Goal: Transaction & Acquisition: Purchase product/service

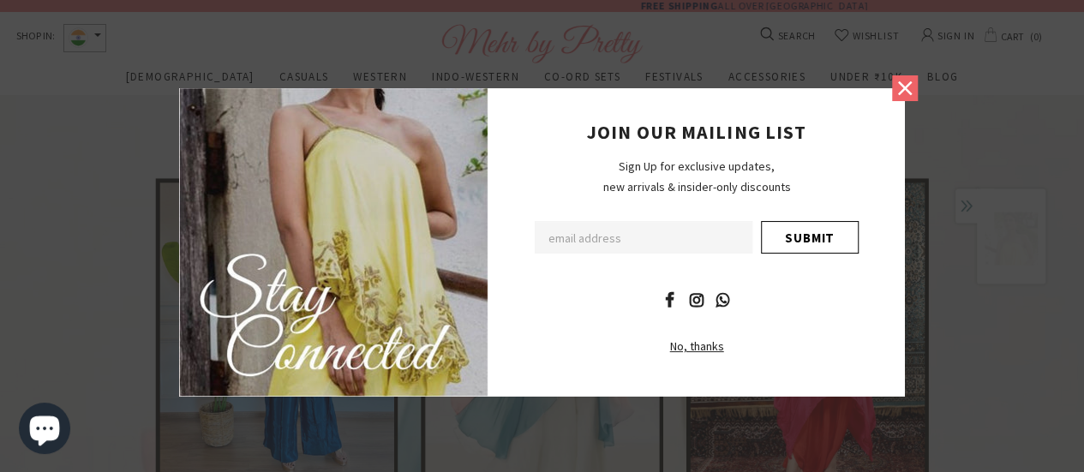
click at [903, 95] on icon at bounding box center [905, 88] width 22 height 22
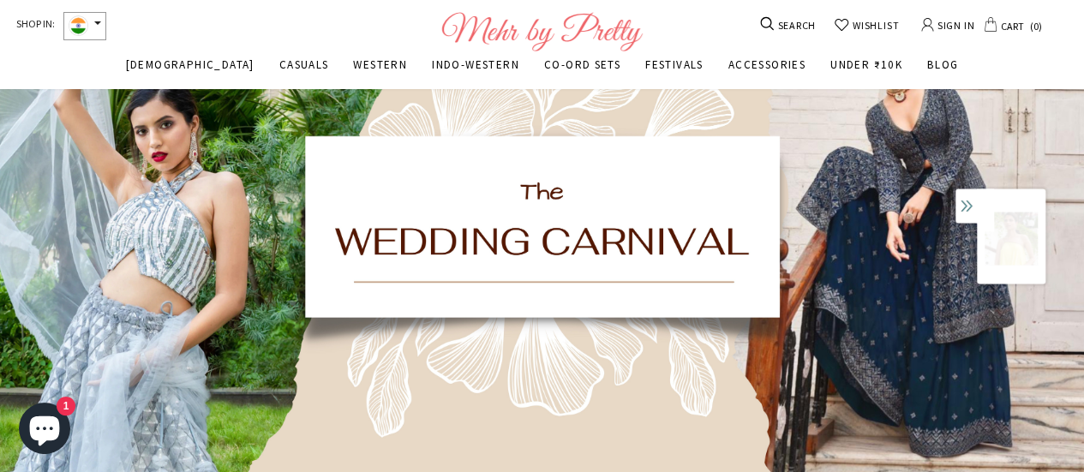
scroll to position [120, 0]
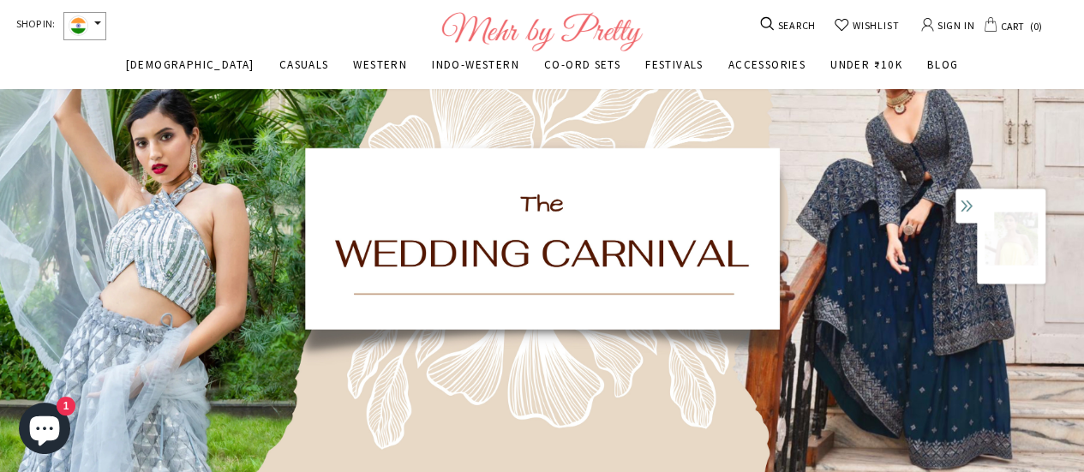
click at [848, 289] on img at bounding box center [542, 251] width 1084 height 543
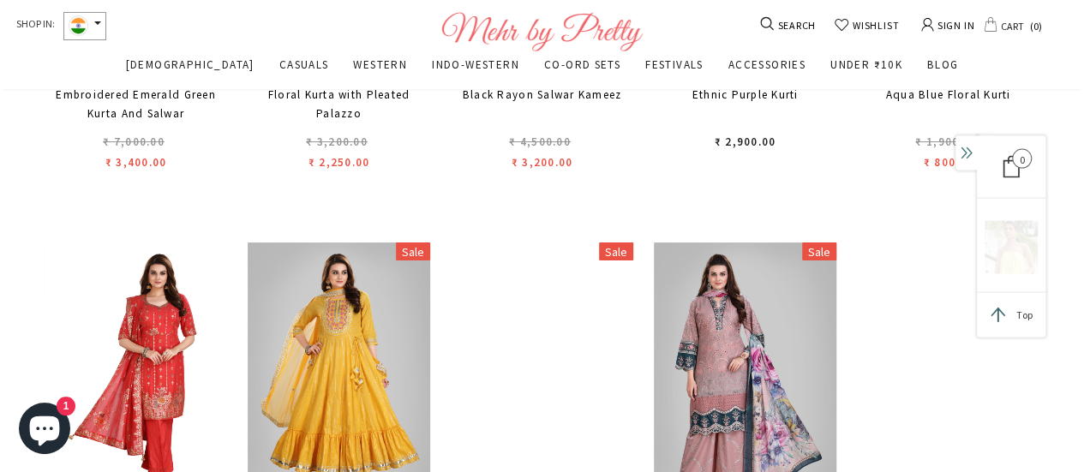
scroll to position [3376, 0]
